Goal: Task Accomplishment & Management: Manage account settings

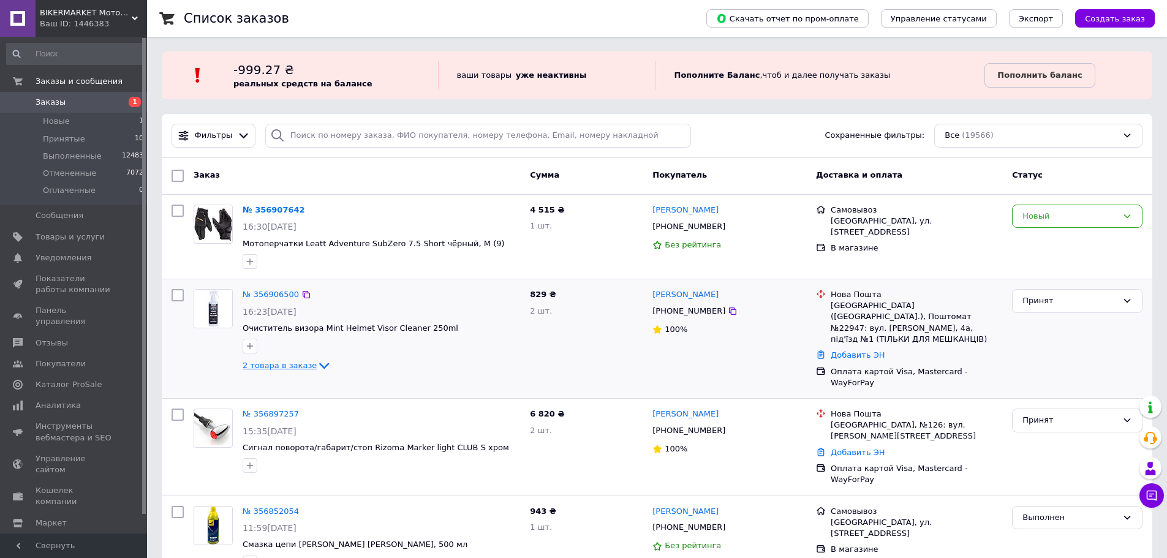
click at [274, 369] on span "2 товара в заказе" at bounding box center [280, 365] width 74 height 9
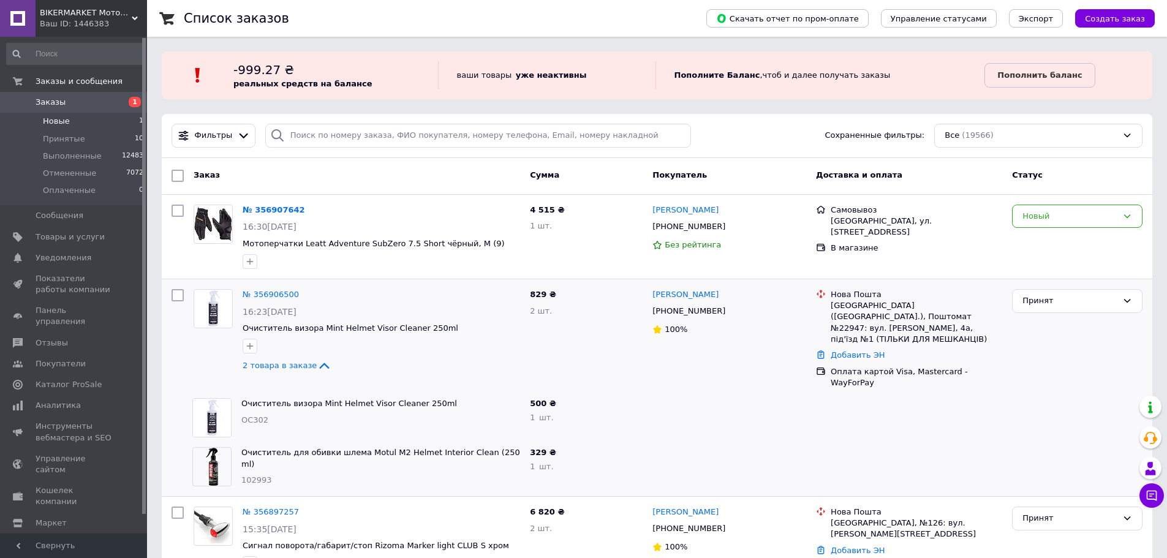
click at [56, 120] on span "Новые" at bounding box center [56, 121] width 27 height 11
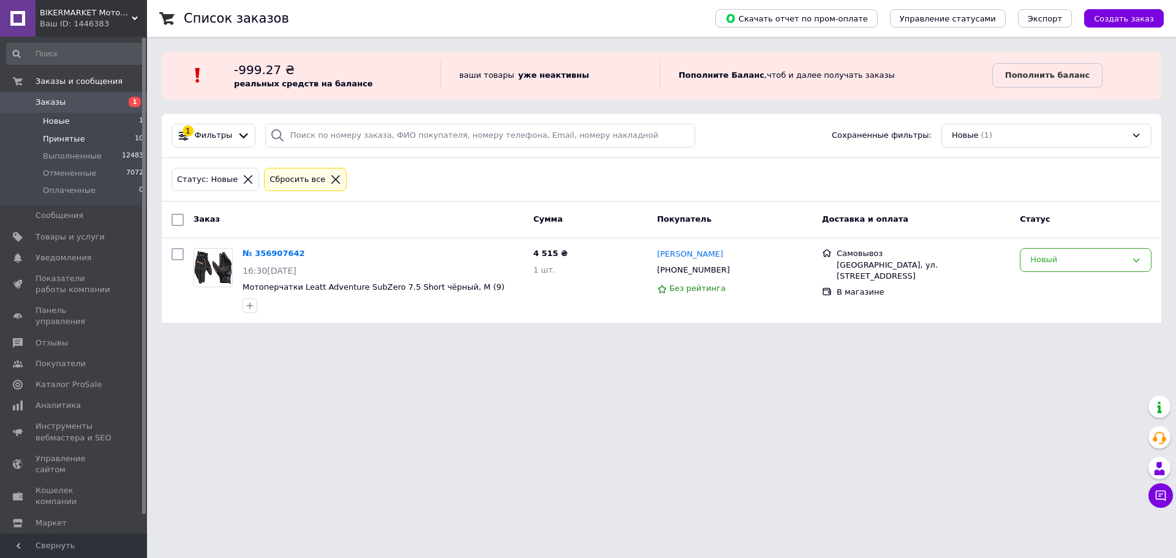
click at [67, 138] on span "Принятые" at bounding box center [64, 139] width 42 height 11
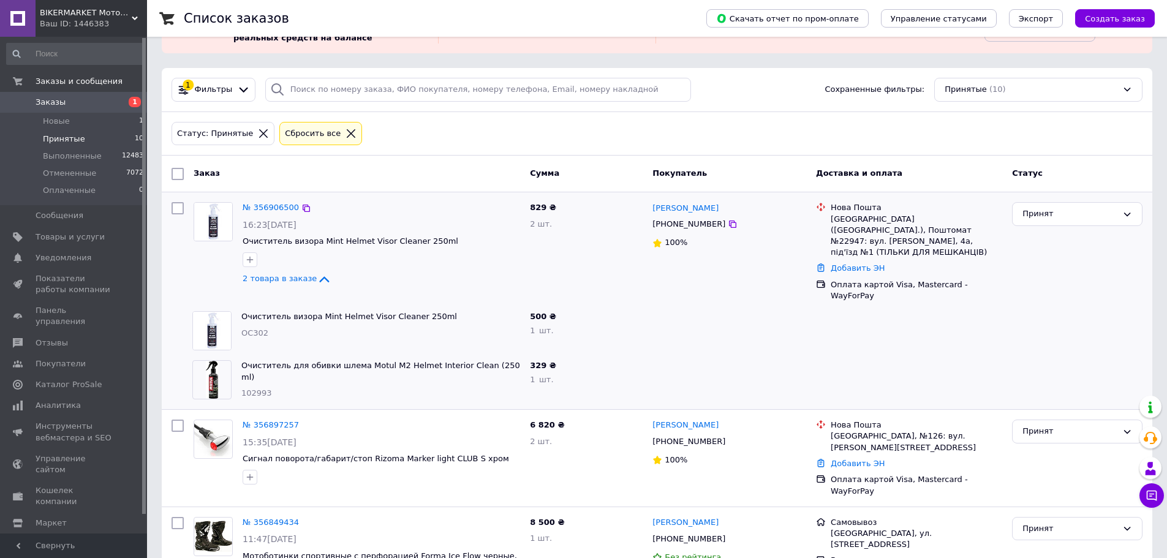
scroll to position [123, 0]
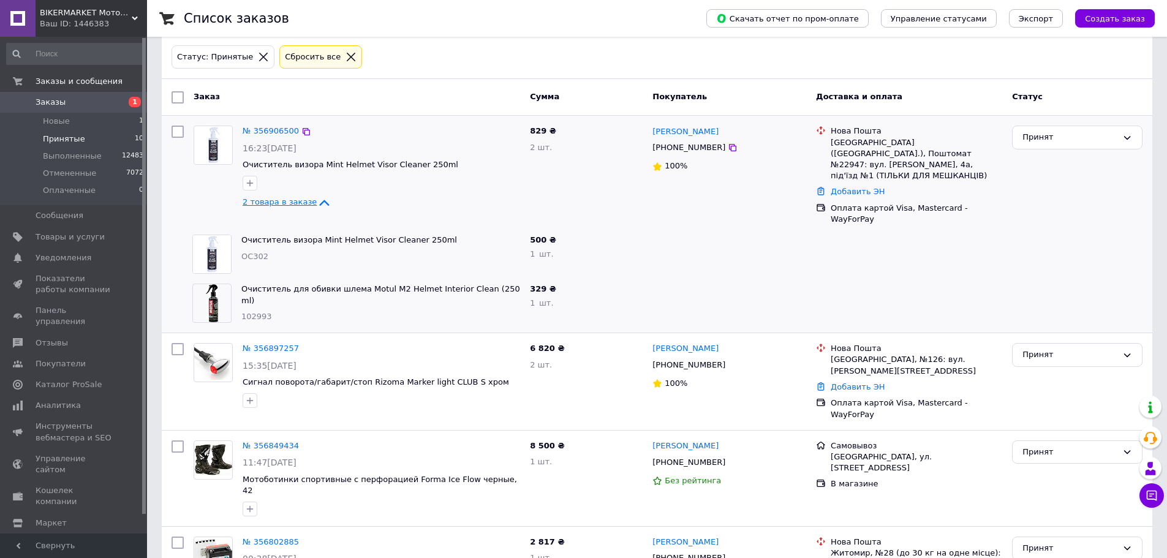
click at [278, 205] on span "2 товара в заказе" at bounding box center [280, 201] width 74 height 9
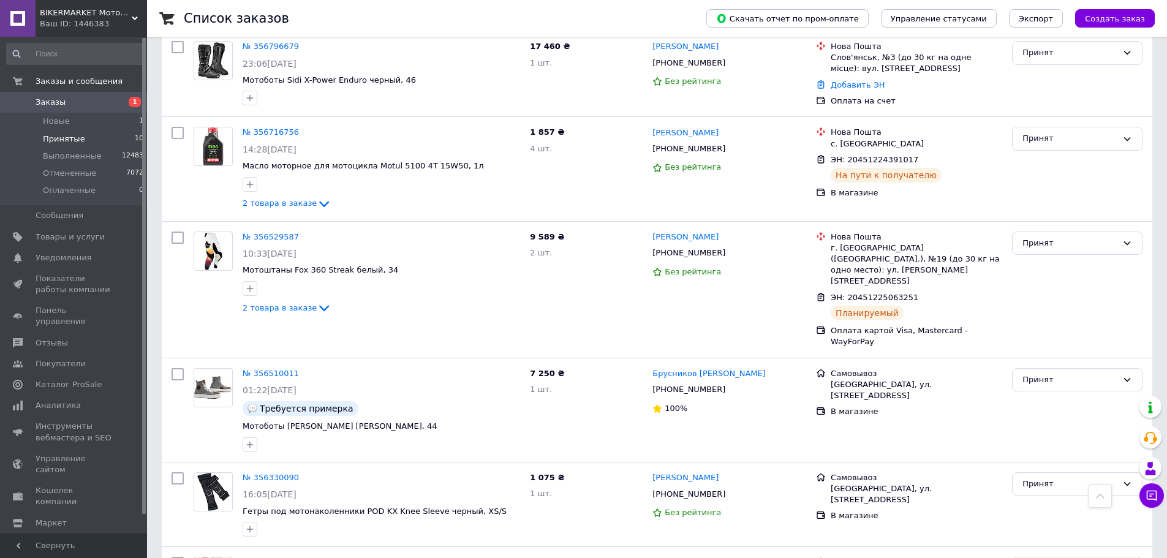
scroll to position [682, 0]
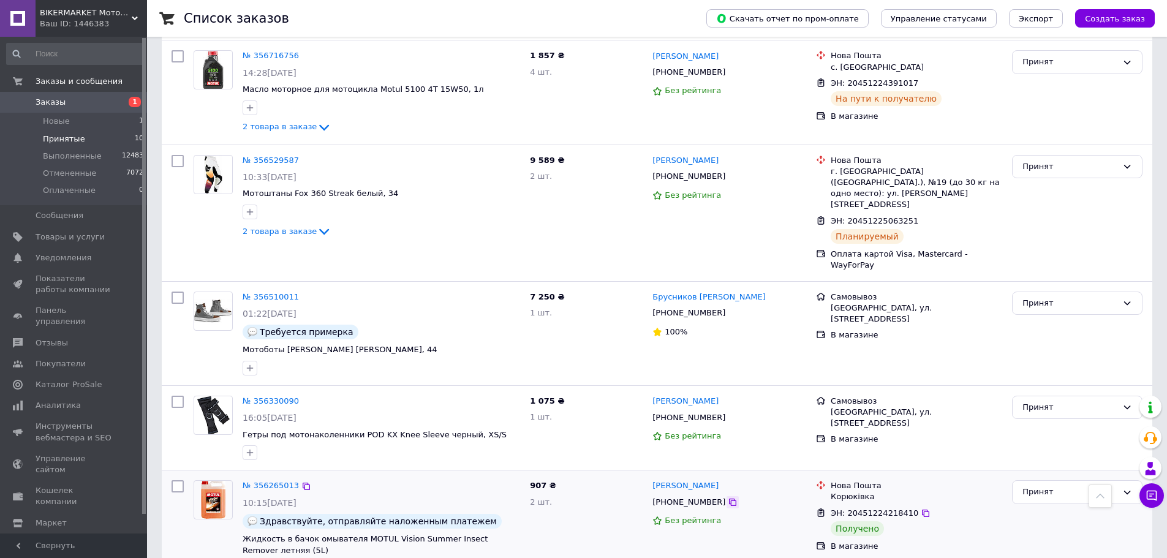
click at [729, 499] on icon at bounding box center [732, 502] width 7 height 7
click at [1049, 480] on div "Принят" at bounding box center [1077, 492] width 130 height 24
click at [1048, 507] on li "Выполнен" at bounding box center [1077, 518] width 129 height 23
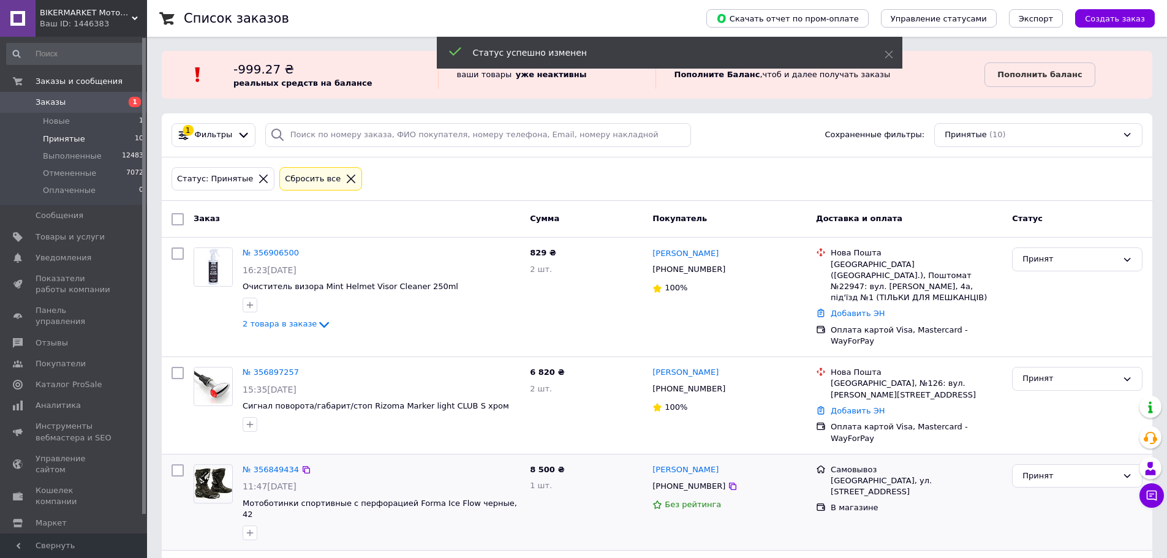
scroll to position [0, 0]
